Goal: Task Accomplishment & Management: Manage account settings

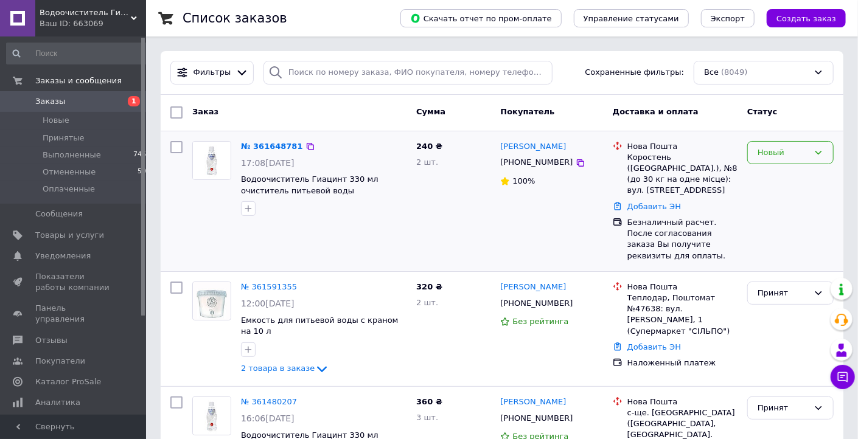
click at [796, 149] on div "Новый" at bounding box center [783, 153] width 51 height 13
click at [787, 174] on li "Принят" at bounding box center [790, 178] width 85 height 23
click at [177, 290] on input "checkbox" at bounding box center [176, 288] width 12 height 12
checkbox input "true"
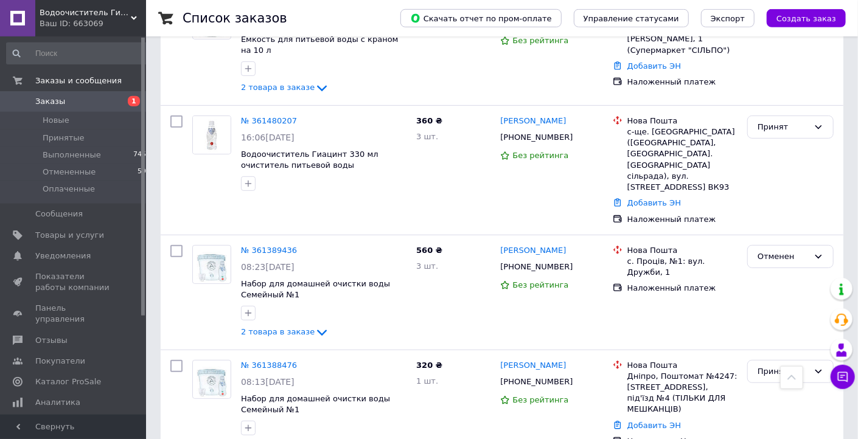
scroll to position [326, 0]
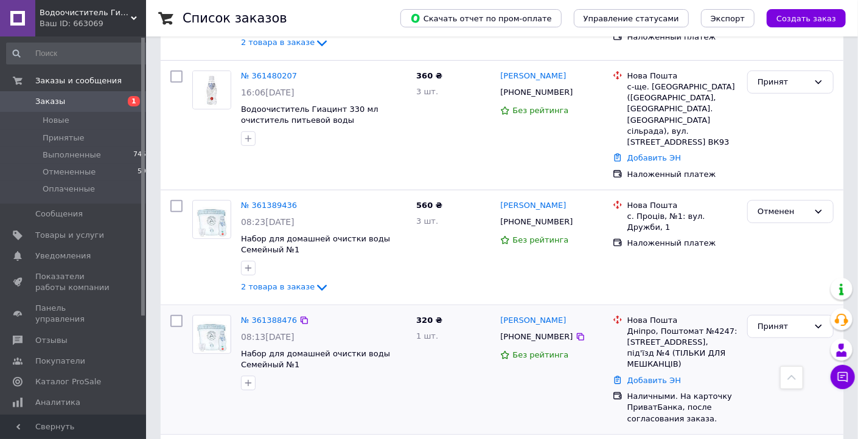
click at [176, 315] on input "checkbox" at bounding box center [176, 321] width 12 height 12
checkbox input "true"
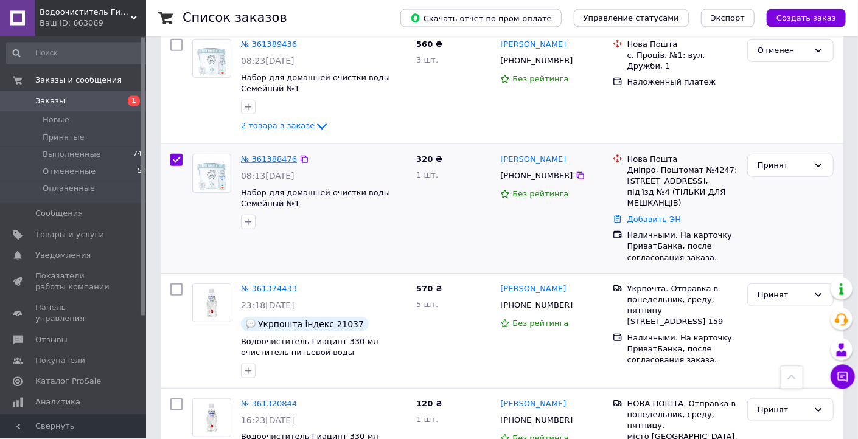
scroll to position [522, 0]
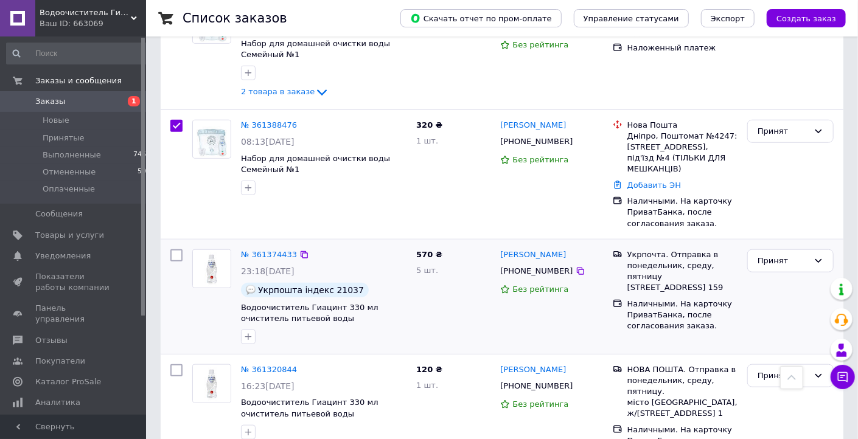
click at [173, 250] on input "checkbox" at bounding box center [176, 256] width 12 height 12
checkbox input "true"
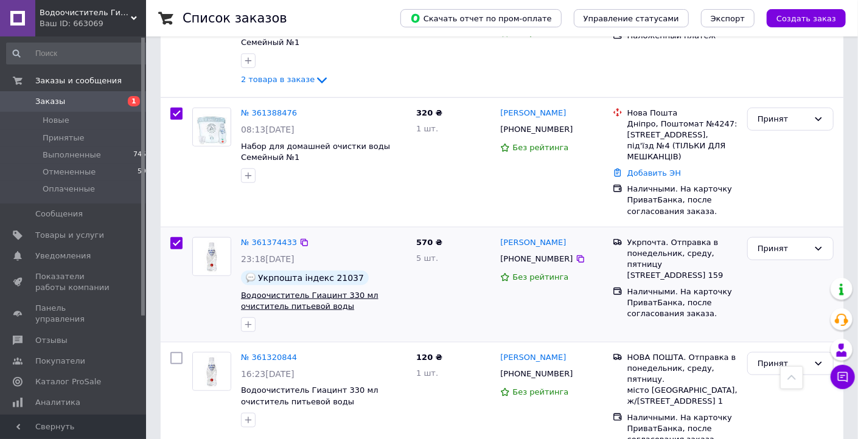
scroll to position [587, 0]
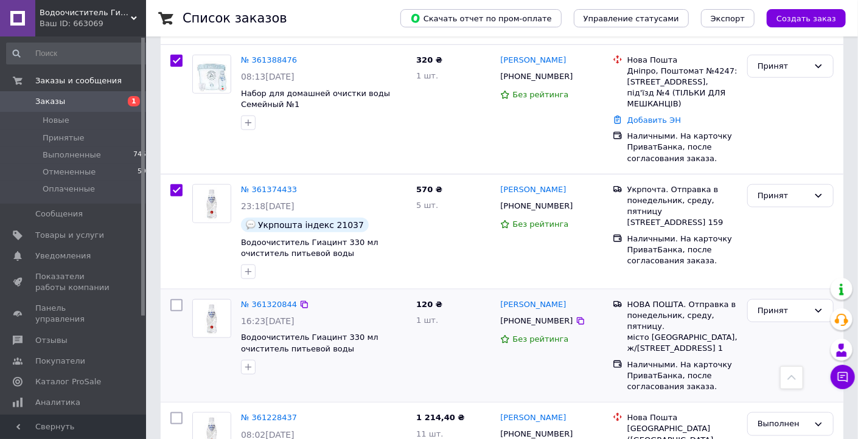
click at [175, 299] on input "checkbox" at bounding box center [176, 305] width 12 height 12
checkbox input "true"
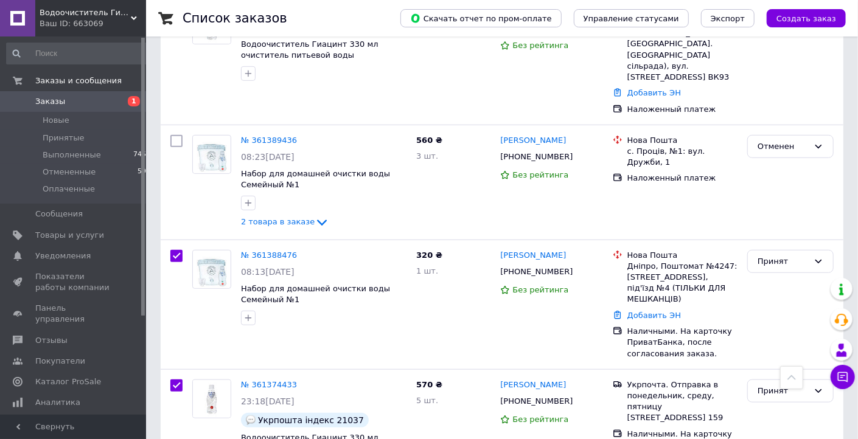
scroll to position [0, 0]
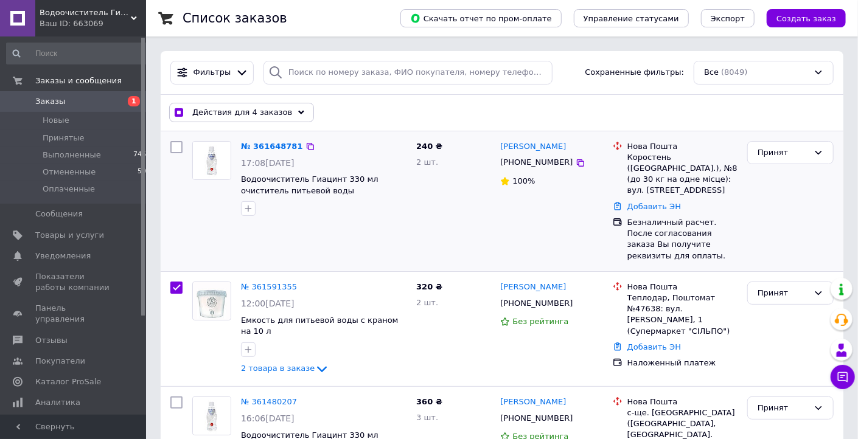
click at [264, 117] on span "Действия для 4 заказов" at bounding box center [242, 112] width 100 height 11
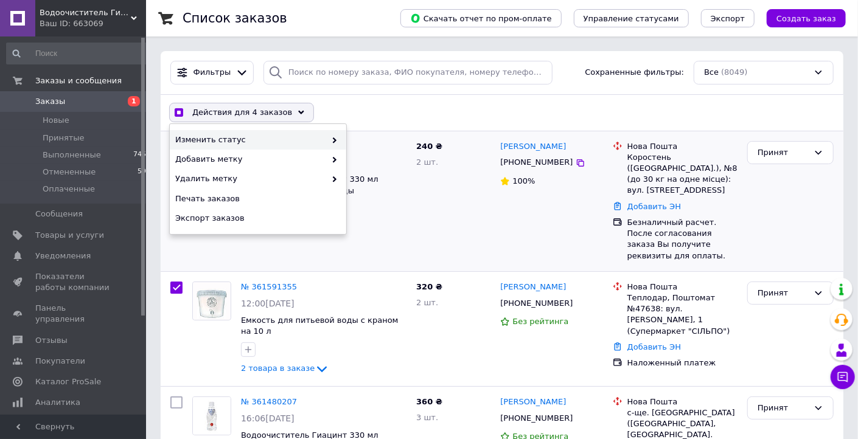
click at [290, 147] on div "Изменить статус" at bounding box center [258, 139] width 176 height 19
checkbox input "true"
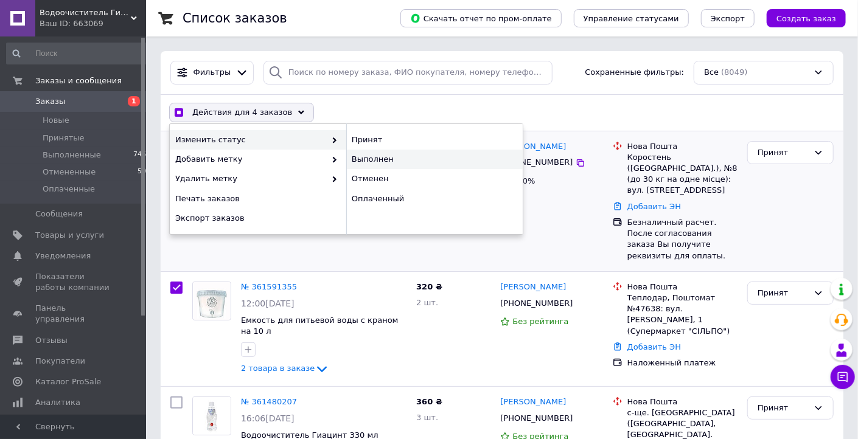
click at [383, 169] on div "Выполнен" at bounding box center [434, 159] width 176 height 19
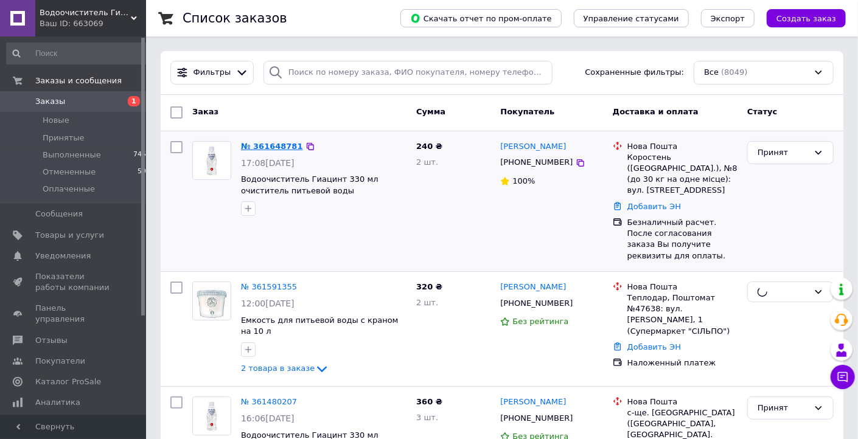
checkbox input "false"
